Goal: Find specific page/section: Find specific page/section

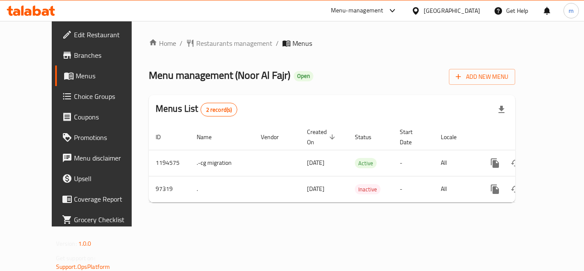
drag, startPoint x: 0, startPoint y: 0, endPoint x: 47, endPoint y: 13, distance: 49.2
click at [47, 13] on icon at bounding box center [45, 12] width 7 height 7
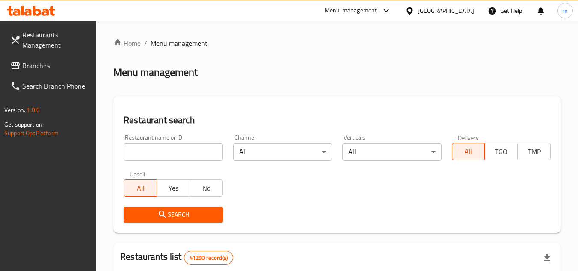
click at [52, 10] on icon at bounding box center [52, 11] width 6 height 10
